Goal: Task Accomplishment & Management: Use online tool/utility

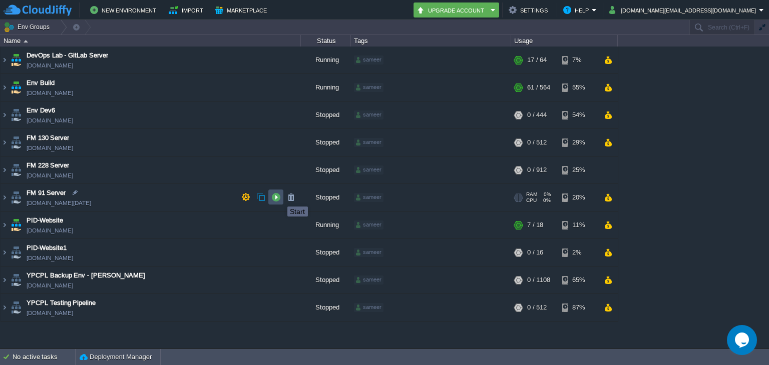
click at [278, 198] on button "button" at bounding box center [275, 197] width 9 height 9
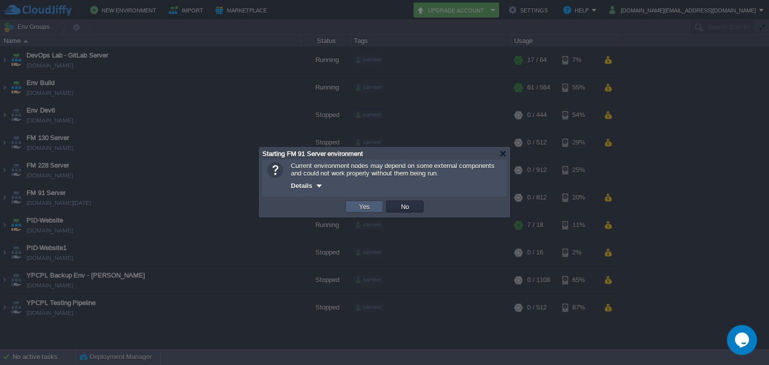
click at [348, 205] on td "Yes" at bounding box center [364, 207] width 38 height 12
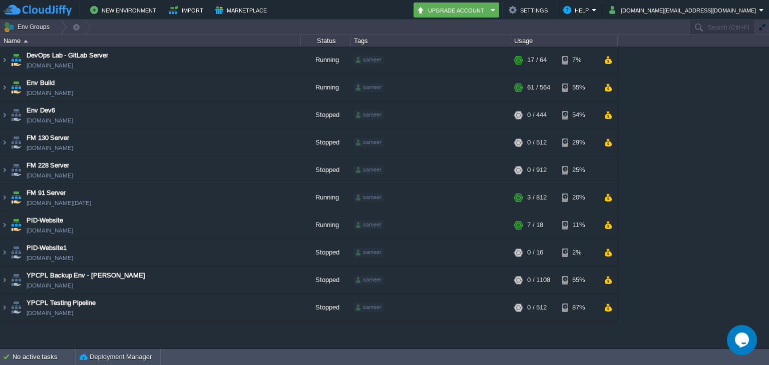
click at [692, 201] on div "DevOps Lab - GitLab Server [DOMAIN_NAME] Running sameer + Add to Env Group RAM …" at bounding box center [384, 198] width 769 height 302
click at [5, 198] on img at bounding box center [5, 197] width 8 height 27
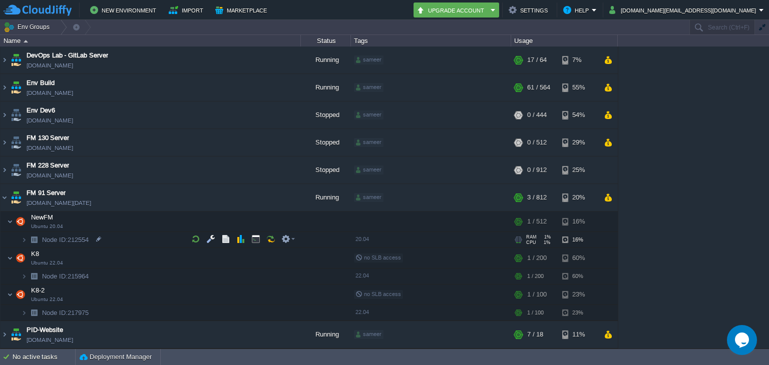
click at [27, 243] on img at bounding box center [34, 240] width 14 height 16
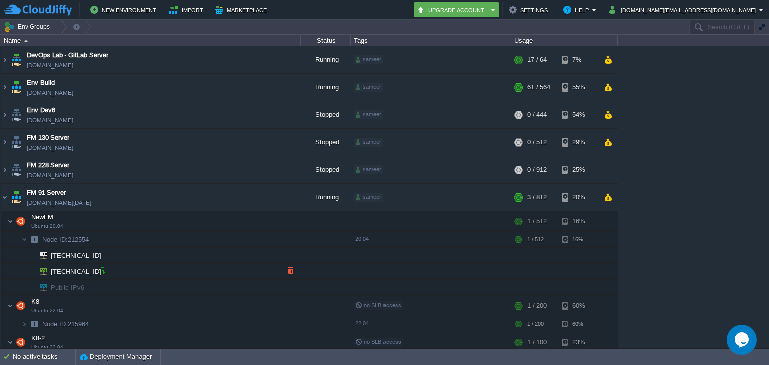
click at [100, 274] on div at bounding box center [102, 271] width 9 height 9
click at [143, 224] on td "NewFM Ubuntu 20.04" at bounding box center [151, 222] width 300 height 21
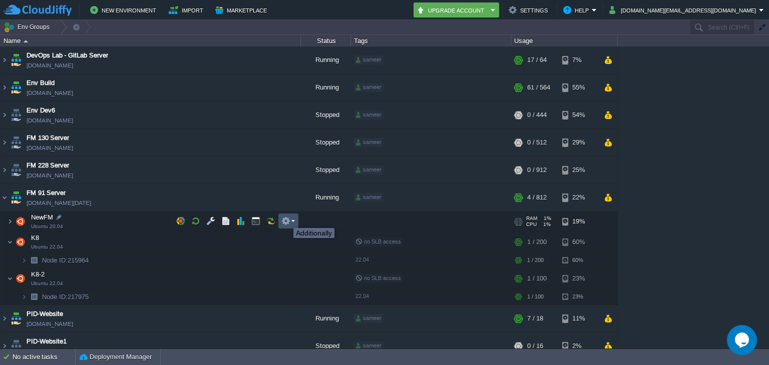
click at [286, 219] on button "button" at bounding box center [285, 221] width 9 height 9
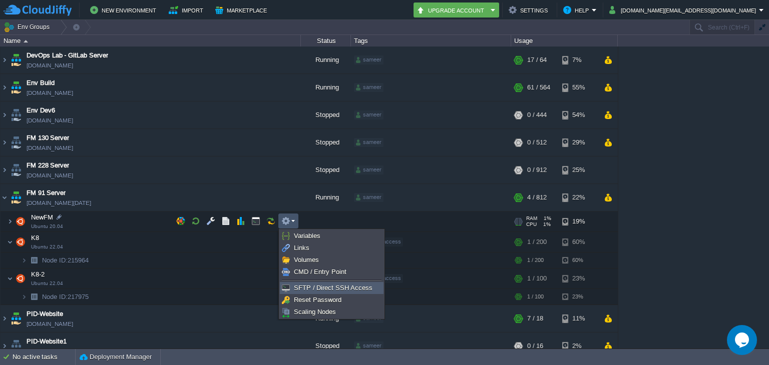
click at [309, 285] on span "SFTP / Direct SSH Access" at bounding box center [333, 288] width 79 height 8
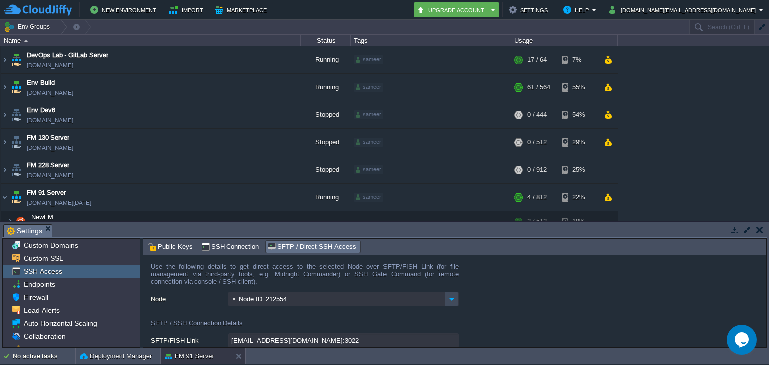
click at [748, 234] on button "button" at bounding box center [747, 230] width 9 height 9
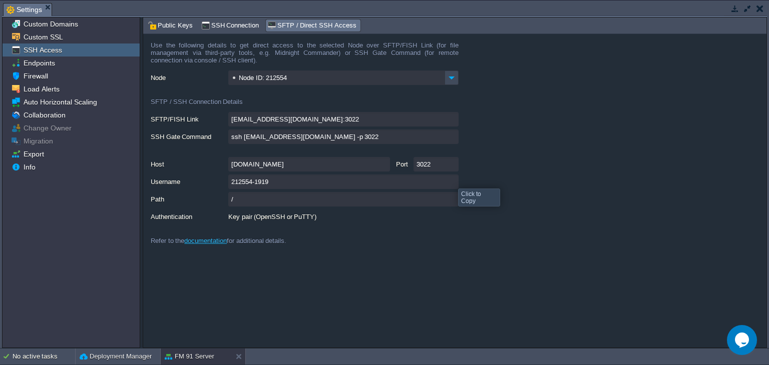
click at [455, 182] on input "212554-1919" at bounding box center [343, 182] width 230 height 15
click at [759, 9] on button "button" at bounding box center [759, 8] width 7 height 9
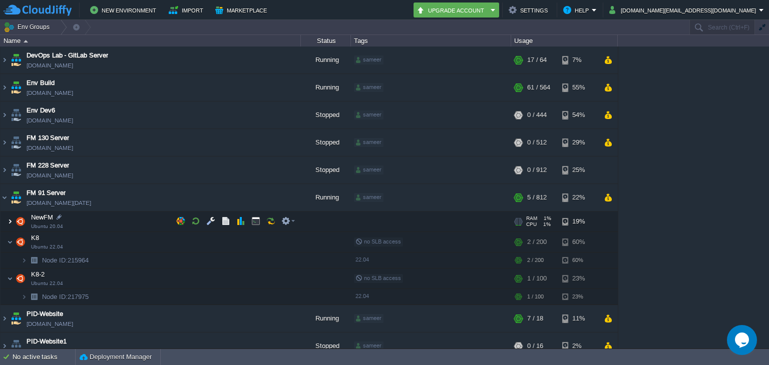
click at [7, 220] on img at bounding box center [10, 222] width 6 height 20
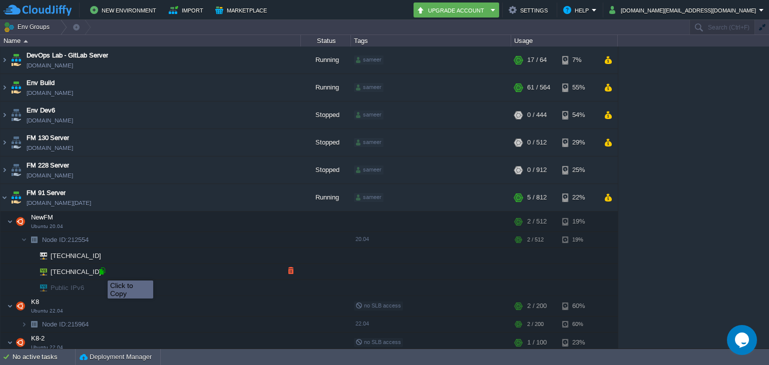
click at [100, 272] on div at bounding box center [102, 271] width 9 height 9
click at [98, 271] on div at bounding box center [102, 271] width 9 height 9
